Goal: Task Accomplishment & Management: Complete application form

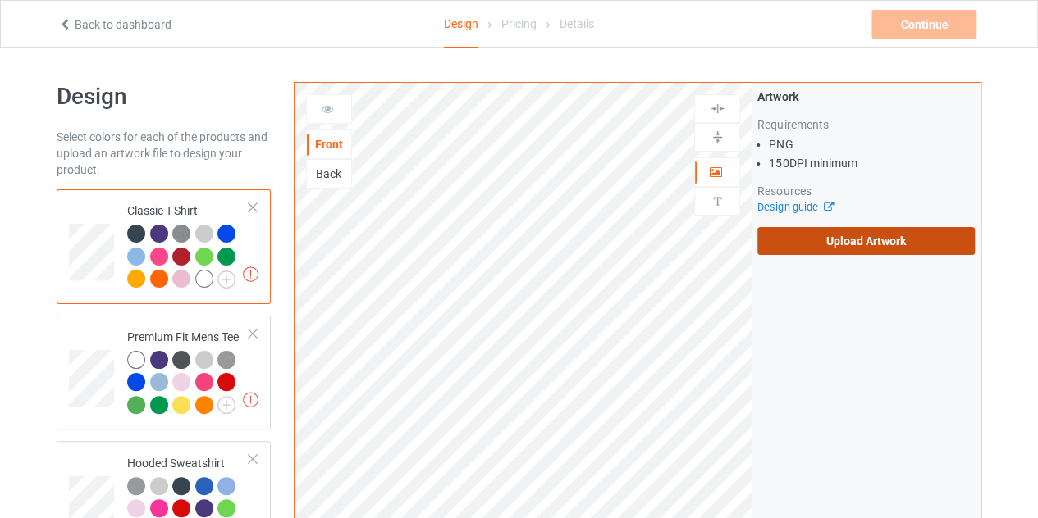
click at [885, 240] on label "Upload Artwork" at bounding box center [865, 241] width 217 height 28
click at [0, 0] on input "Upload Artwork" at bounding box center [0, 0] width 0 height 0
click at [863, 250] on label "Upload Artwork" at bounding box center [865, 241] width 217 height 28
click at [0, 0] on input "Upload Artwork" at bounding box center [0, 0] width 0 height 0
click at [322, 168] on div "Back" at bounding box center [329, 174] width 44 height 16
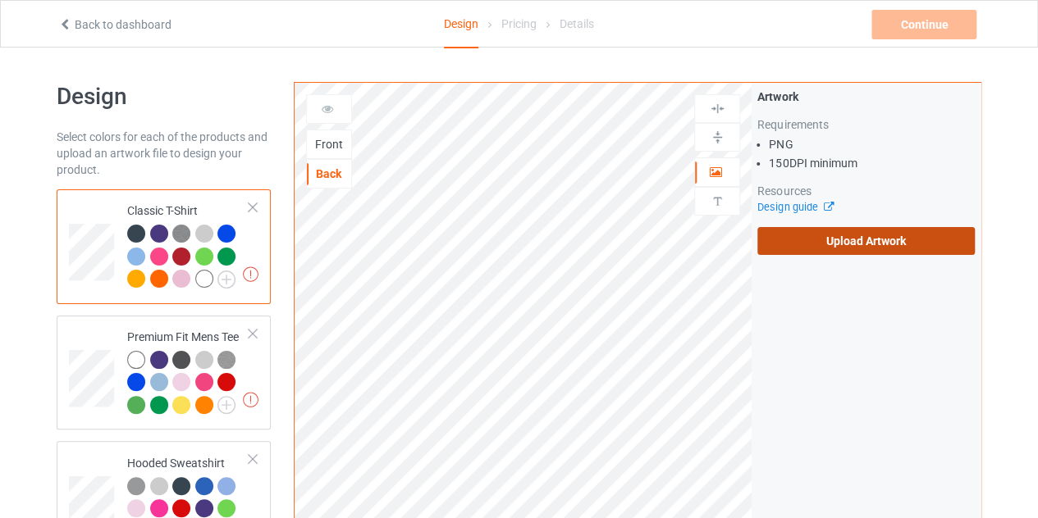
click at [826, 234] on label "Upload Artwork" at bounding box center [865, 241] width 217 height 28
click at [0, 0] on input "Upload Artwork" at bounding box center [0, 0] width 0 height 0
click at [323, 134] on div "Front" at bounding box center [329, 145] width 46 height 30
click at [322, 159] on div "Back" at bounding box center [329, 174] width 46 height 30
click at [322, 150] on div "Front" at bounding box center [329, 144] width 44 height 16
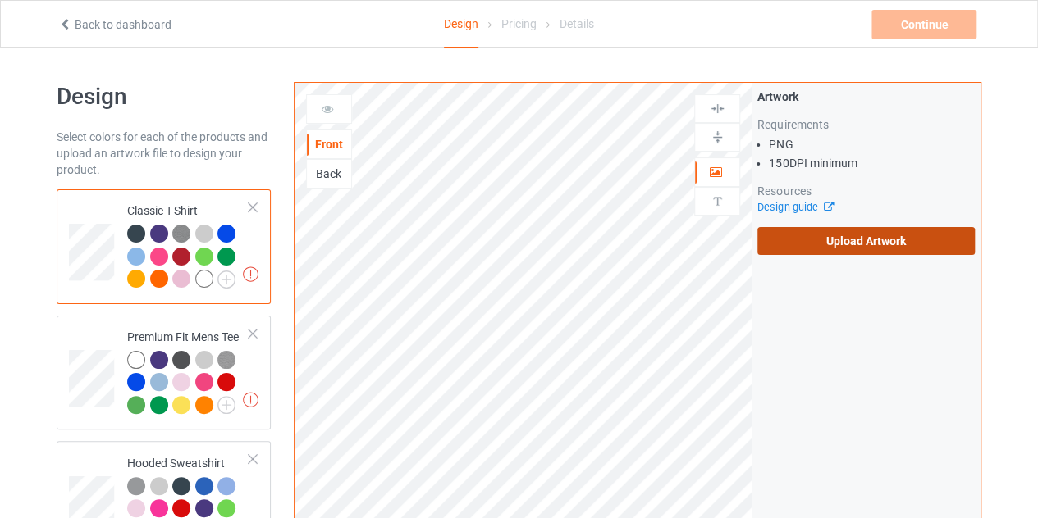
click at [866, 234] on label "Upload Artwork" at bounding box center [865, 241] width 217 height 28
click at [0, 0] on input "Upload Artwork" at bounding box center [0, 0] width 0 height 0
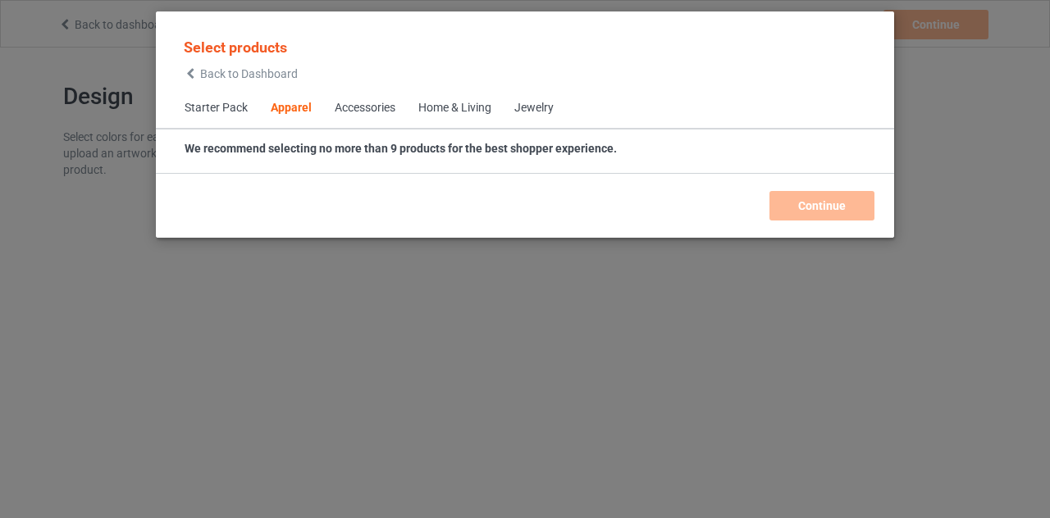
click at [189, 72] on icon at bounding box center [191, 73] width 14 height 11
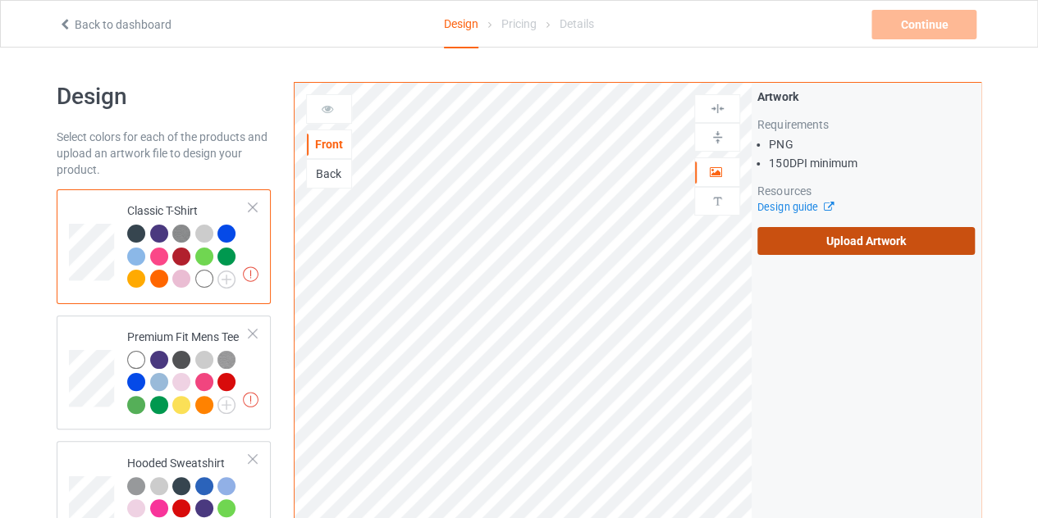
click at [807, 240] on label "Upload Artwork" at bounding box center [865, 241] width 217 height 28
click at [0, 0] on input "Upload Artwork" at bounding box center [0, 0] width 0 height 0
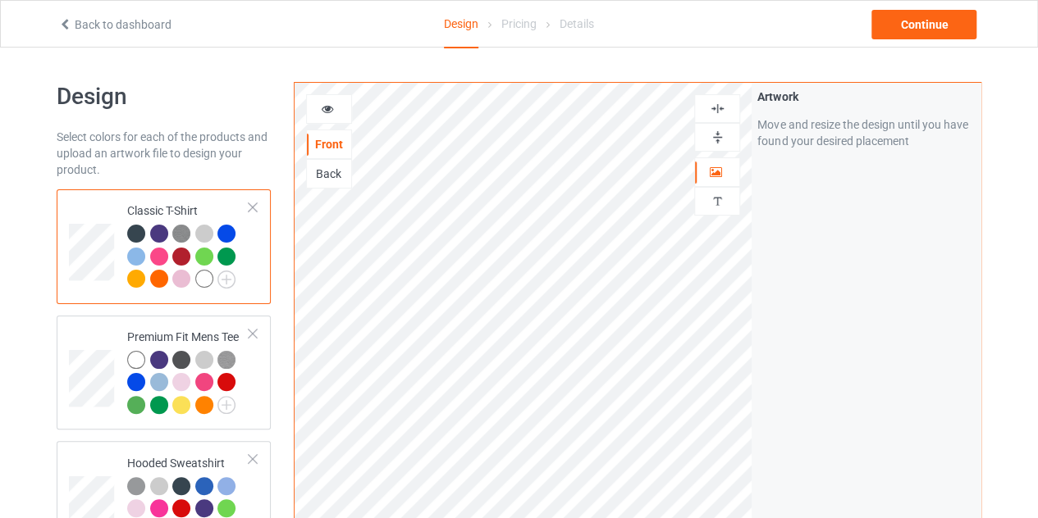
click at [712, 105] on img at bounding box center [717, 109] width 16 height 16
click at [221, 276] on img at bounding box center [226, 280] width 18 height 18
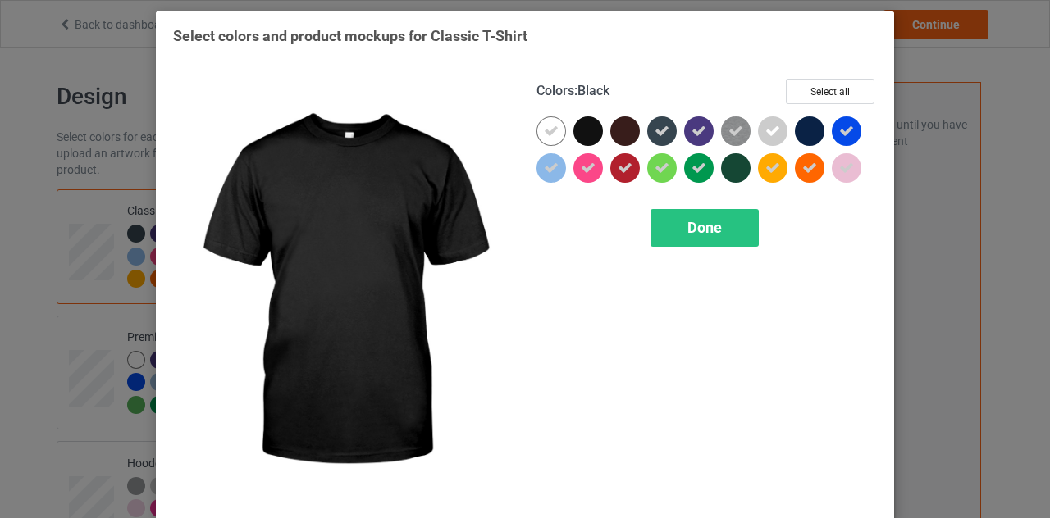
click at [585, 134] on div at bounding box center [588, 131] width 30 height 30
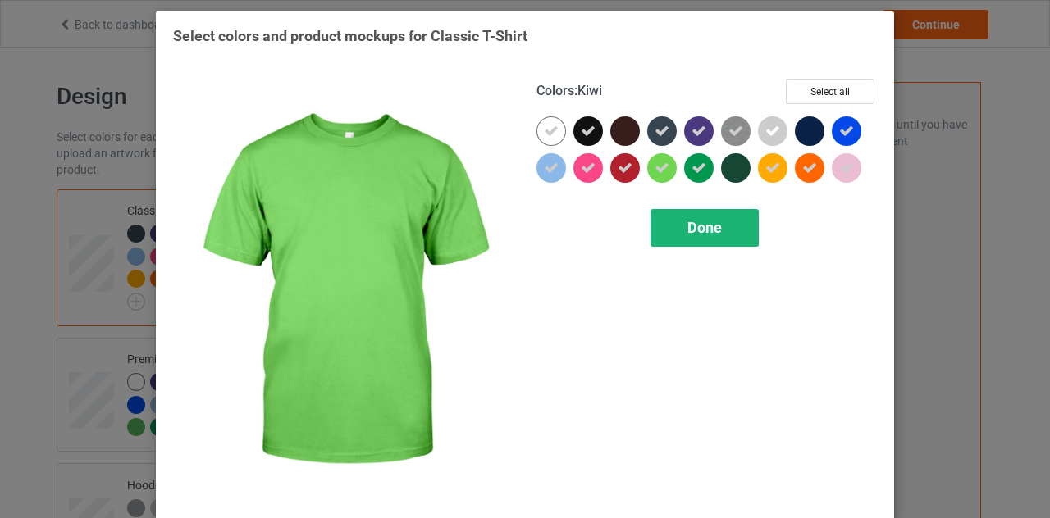
click at [692, 226] on span "Done" at bounding box center [704, 227] width 34 height 17
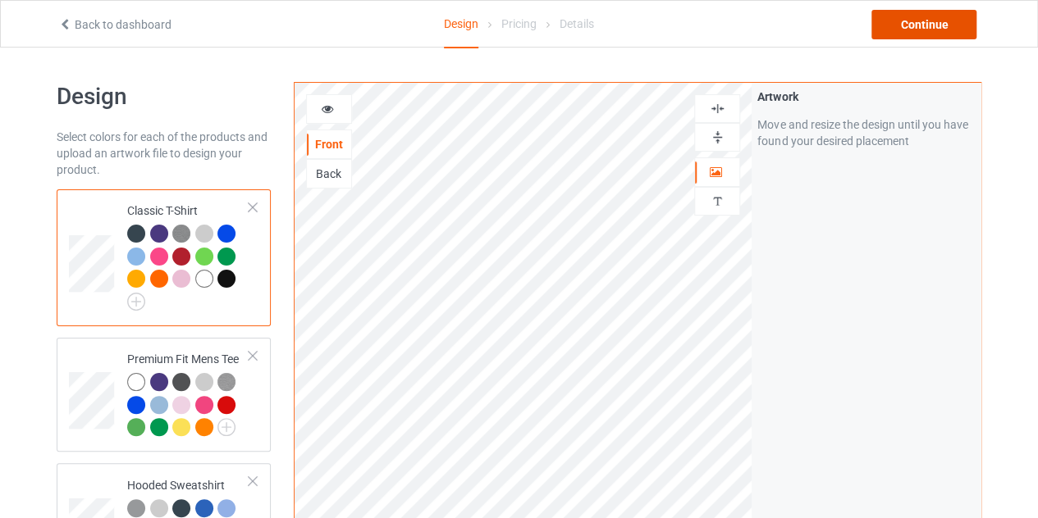
click at [944, 15] on div "Continue" at bounding box center [923, 25] width 105 height 30
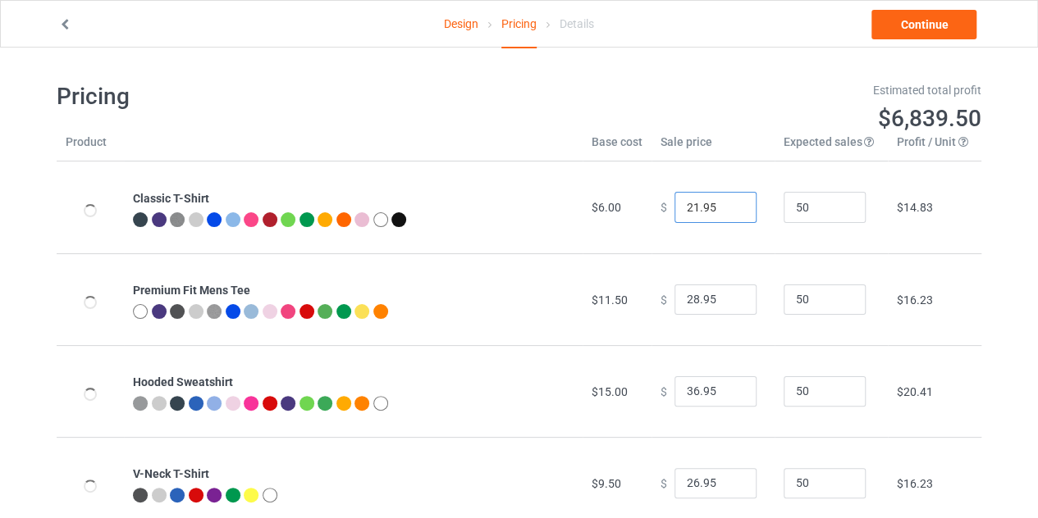
click at [727, 211] on input "21.95" at bounding box center [715, 207] width 82 height 31
click at [727, 211] on input "20.95" at bounding box center [715, 207] width 82 height 31
click at [727, 211] on input "19.95" at bounding box center [715, 207] width 82 height 31
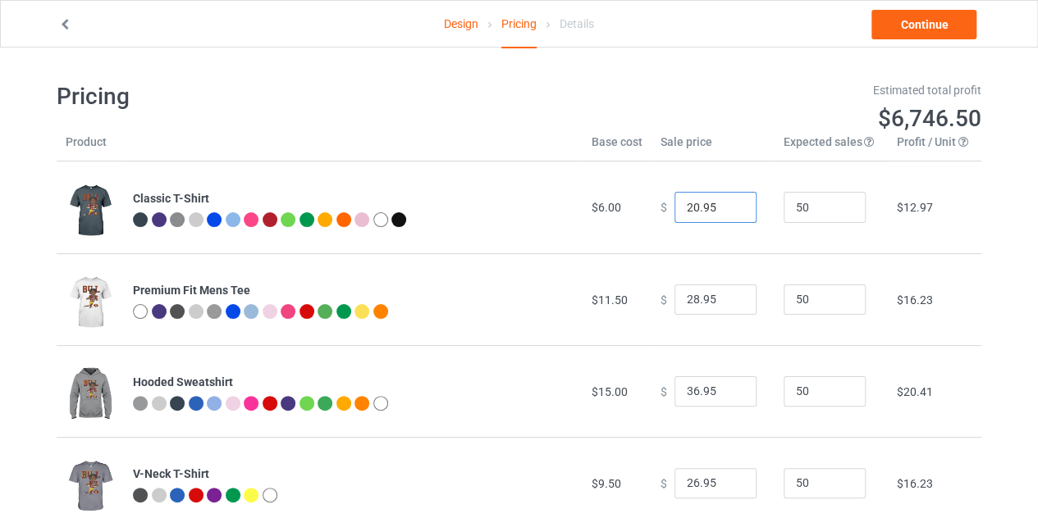
click at [729, 205] on input "20.95" at bounding box center [715, 207] width 82 height 31
type input "21.95"
click at [729, 205] on input "21.95" at bounding box center [715, 207] width 82 height 31
click at [900, 23] on link "Continue" at bounding box center [923, 25] width 105 height 30
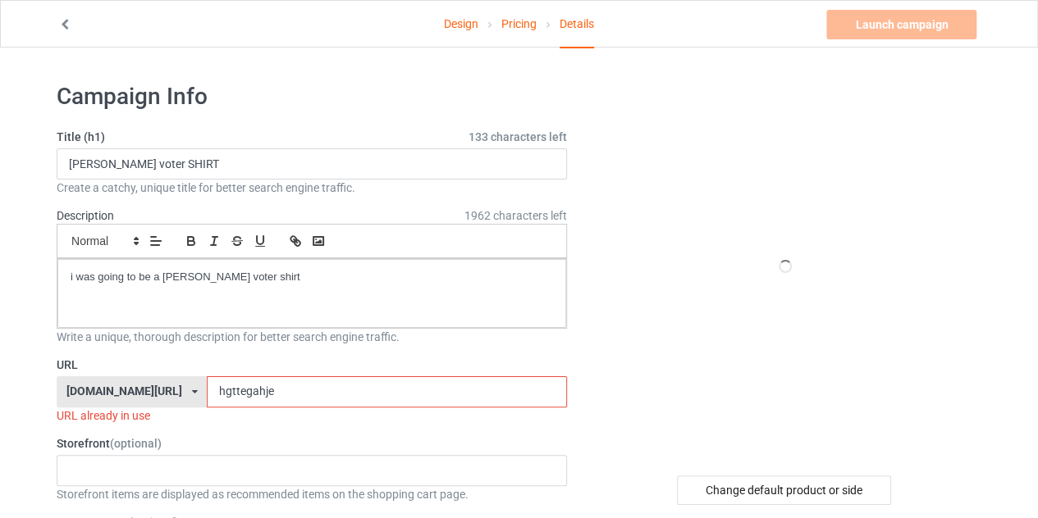
click at [281, 394] on input "hgttegahje" at bounding box center [386, 391] width 359 height 31
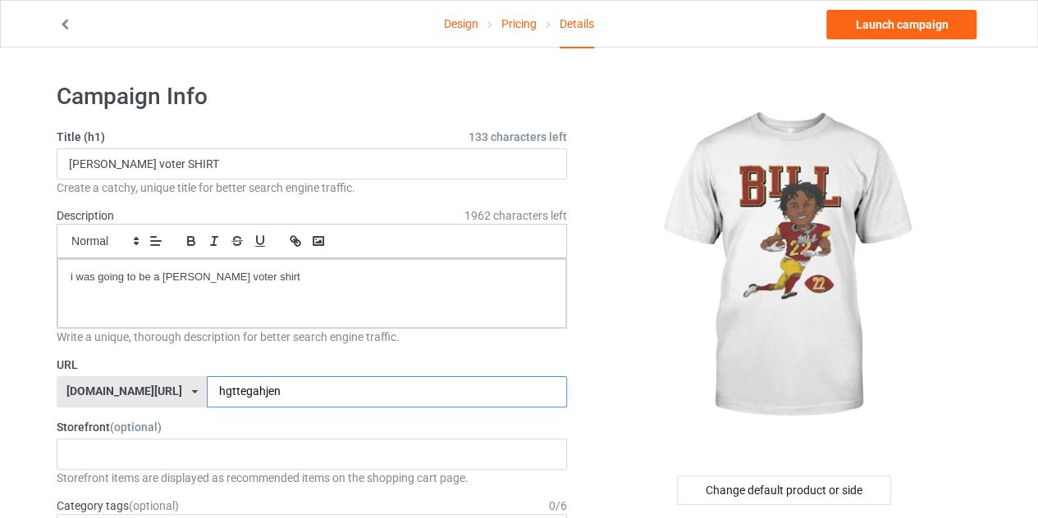
type input "hgttegahjen"
click at [523, 18] on link "Pricing" at bounding box center [518, 24] width 35 height 46
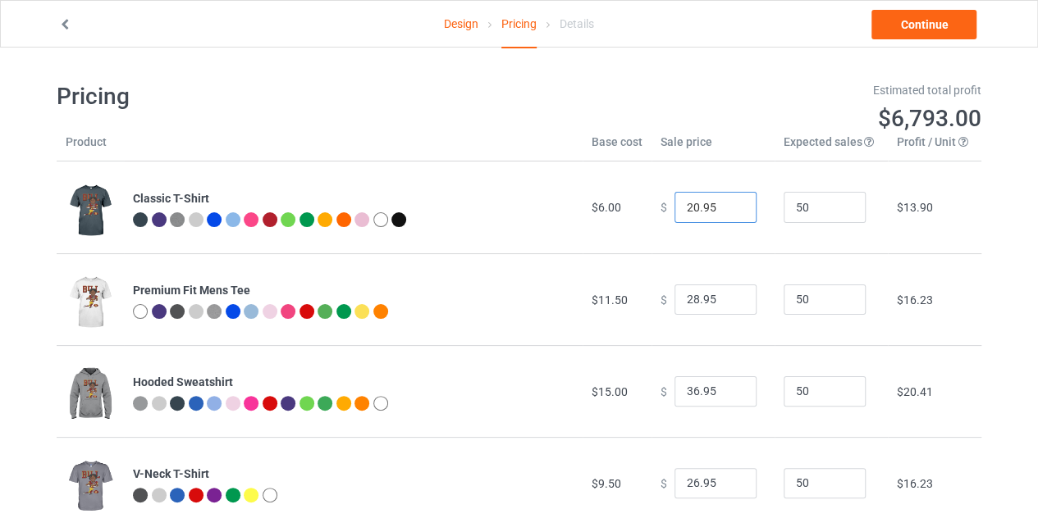
click at [724, 211] on input "20.95" at bounding box center [715, 207] width 82 height 31
click at [724, 211] on input "19.95" at bounding box center [715, 207] width 82 height 31
type input "19.99"
click at [915, 27] on link "Continue" at bounding box center [923, 25] width 105 height 30
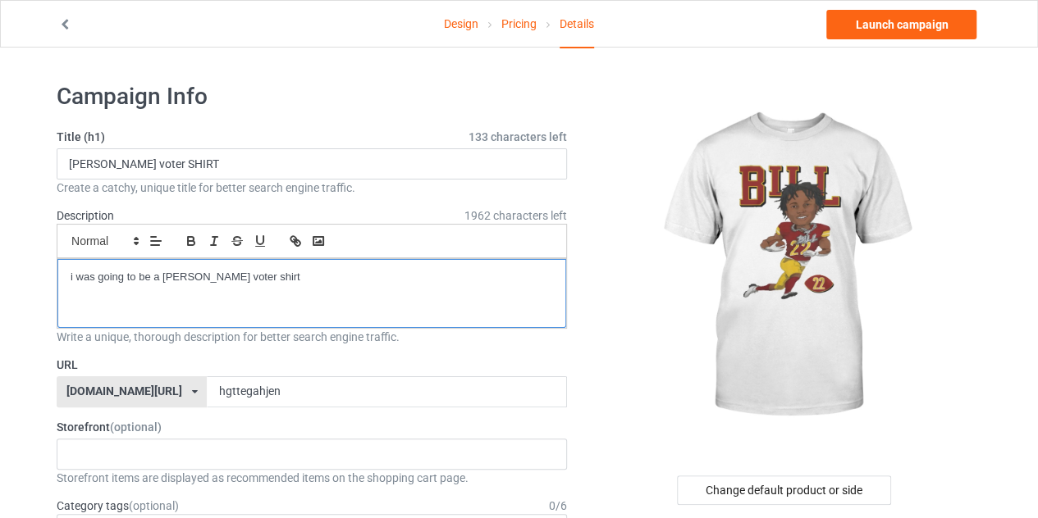
click at [246, 272] on p "i was going to be a [PERSON_NAME] voter shirt" at bounding box center [312, 278] width 482 height 16
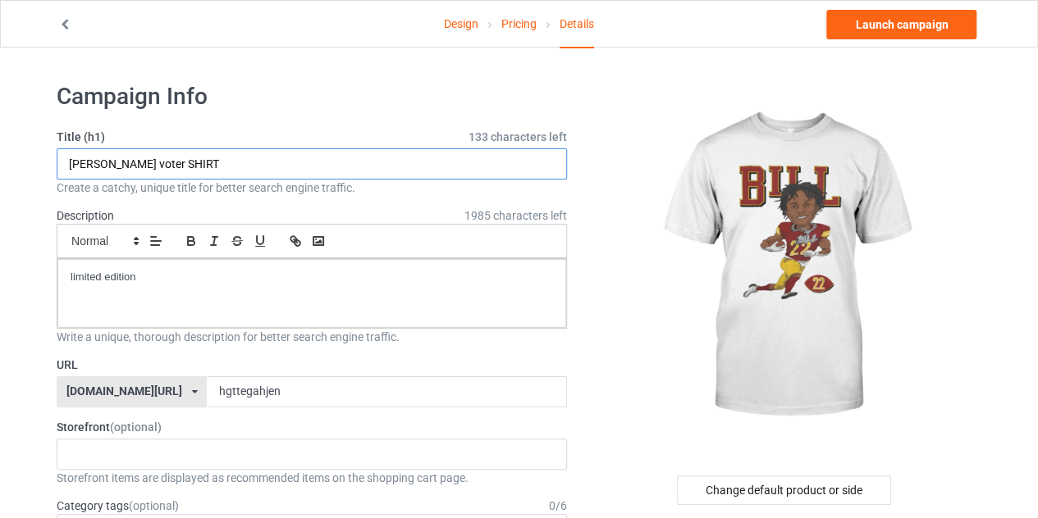
click at [188, 165] on input "[PERSON_NAME] voter SHIRT" at bounding box center [312, 163] width 510 height 31
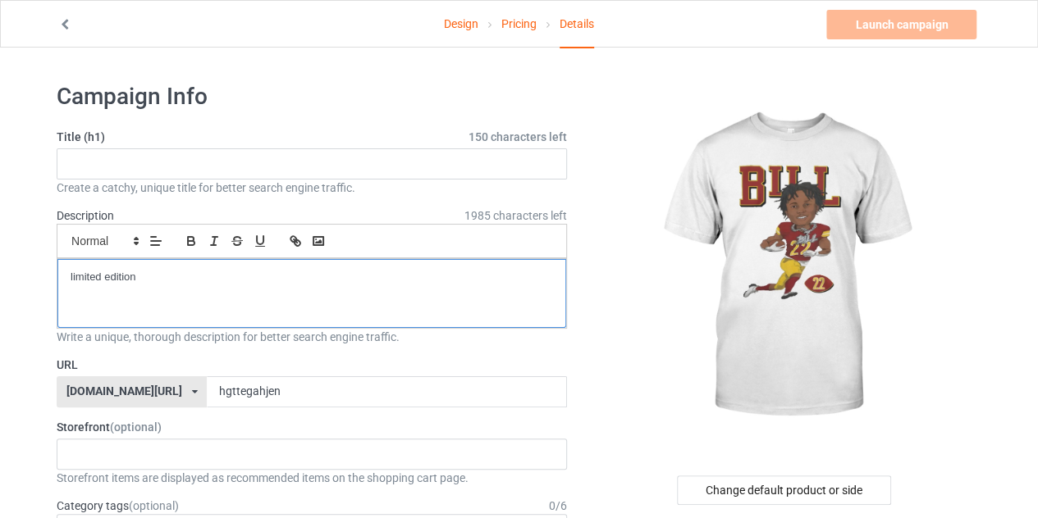
click at [155, 280] on p "limited edition" at bounding box center [312, 278] width 482 height 16
copy p "limited edition"
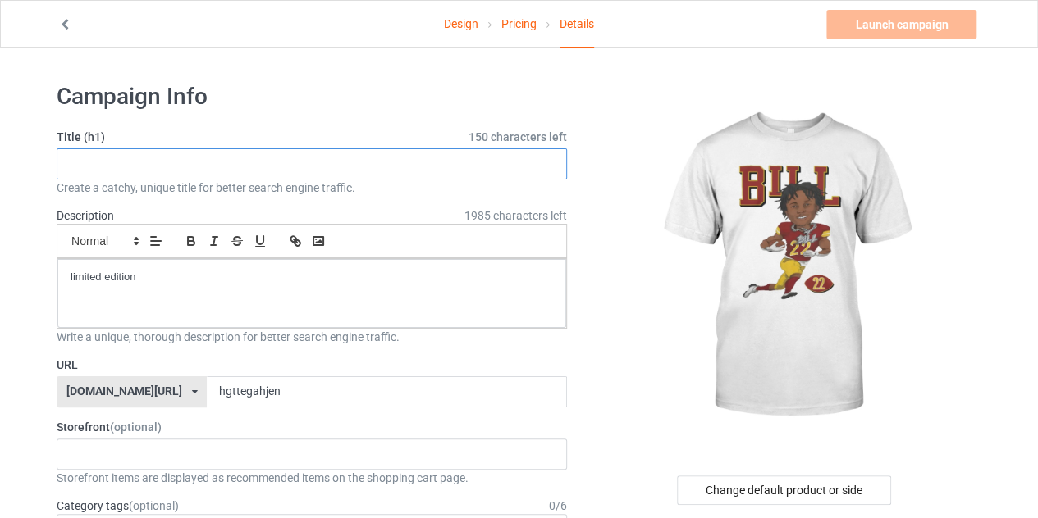
click at [228, 164] on input "text" at bounding box center [312, 163] width 510 height 31
paste input "limited edition"
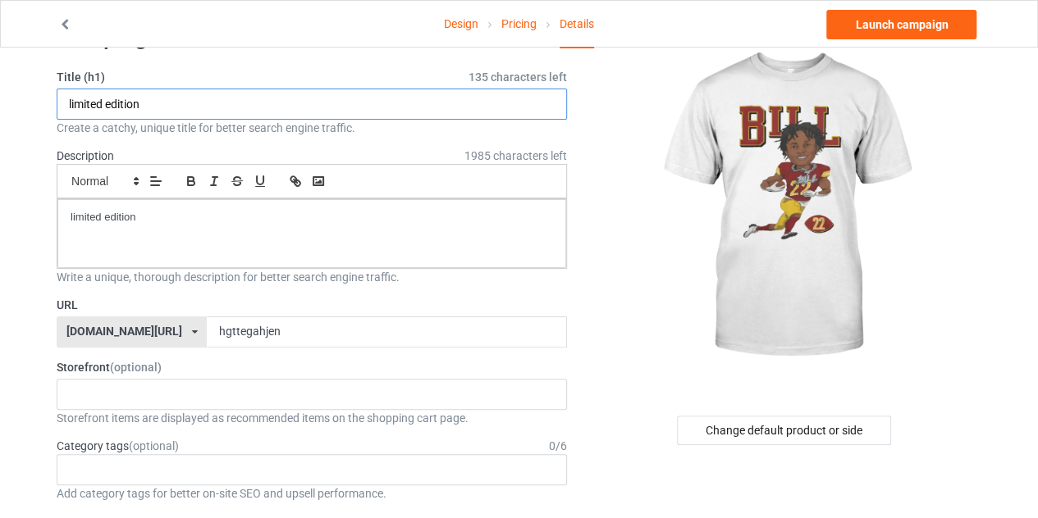
scroll to position [58, 0]
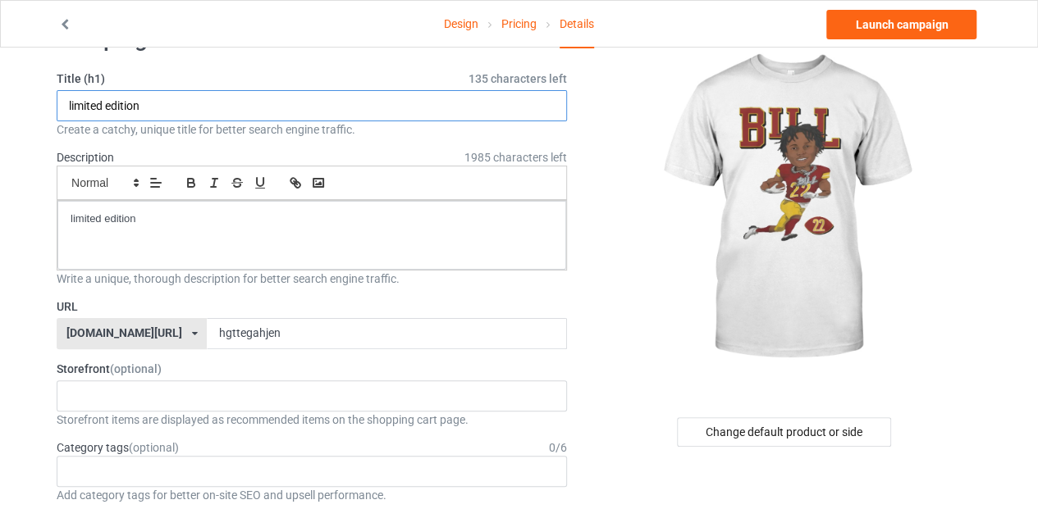
type input "limited edition"
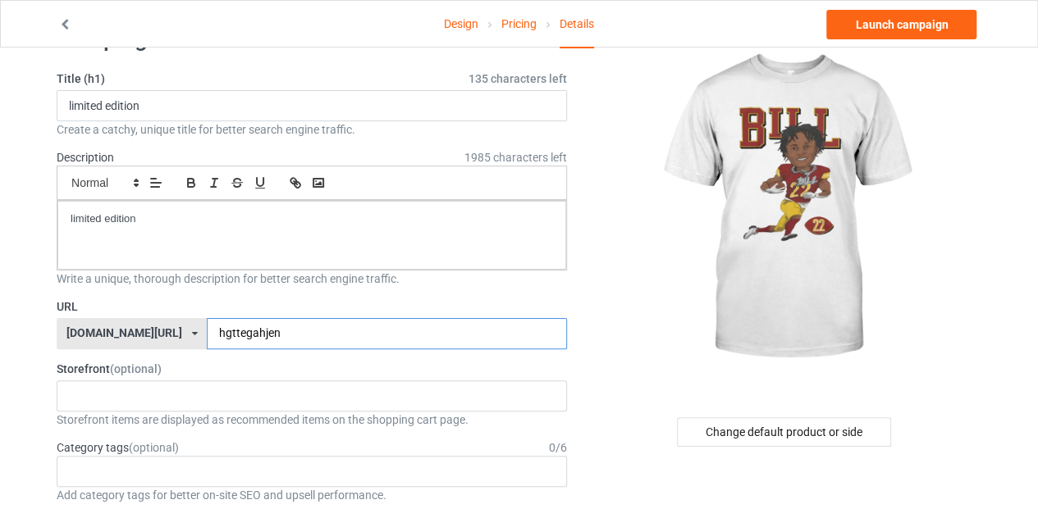
click at [420, 318] on input "hgttegahjen" at bounding box center [386, 333] width 359 height 31
type input "hgttegahjeng"
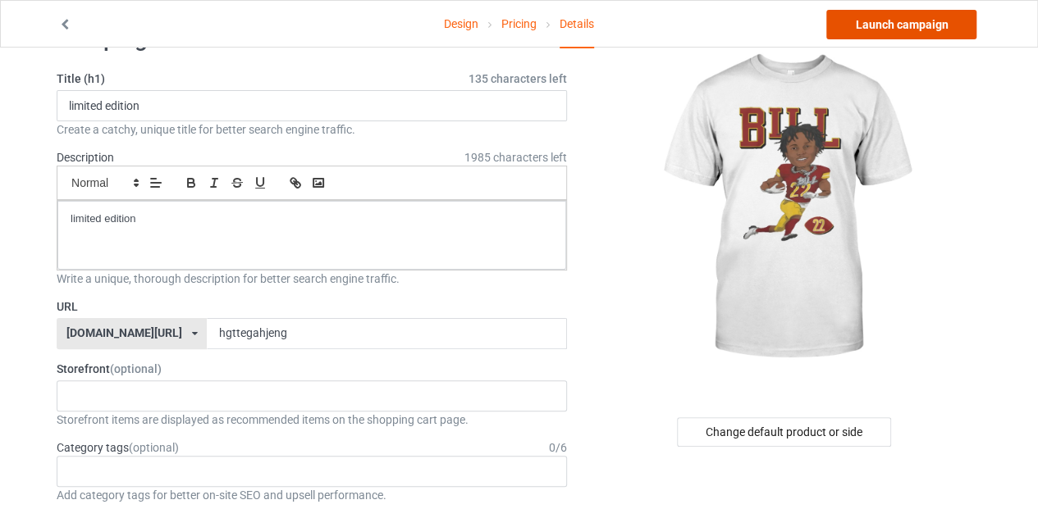
click at [889, 19] on link "Launch campaign" at bounding box center [901, 25] width 150 height 30
